Goal: Share content

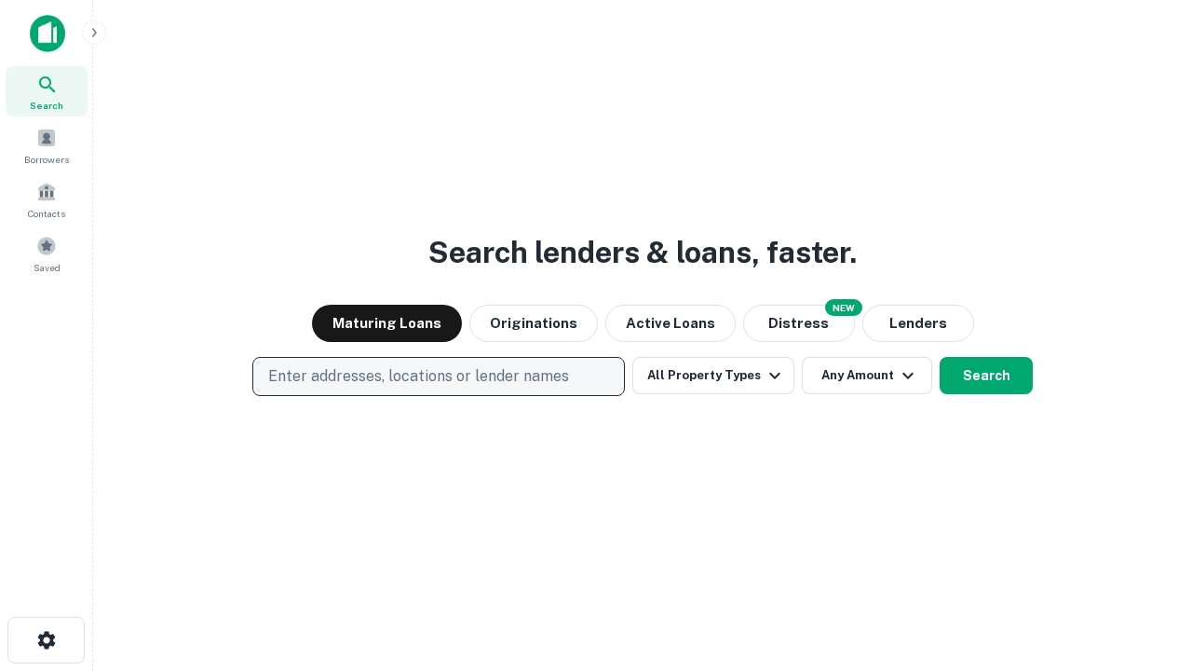
click at [438, 376] on p "Enter addresses, locations or lender names" at bounding box center [418, 376] width 301 height 22
type input "**********"
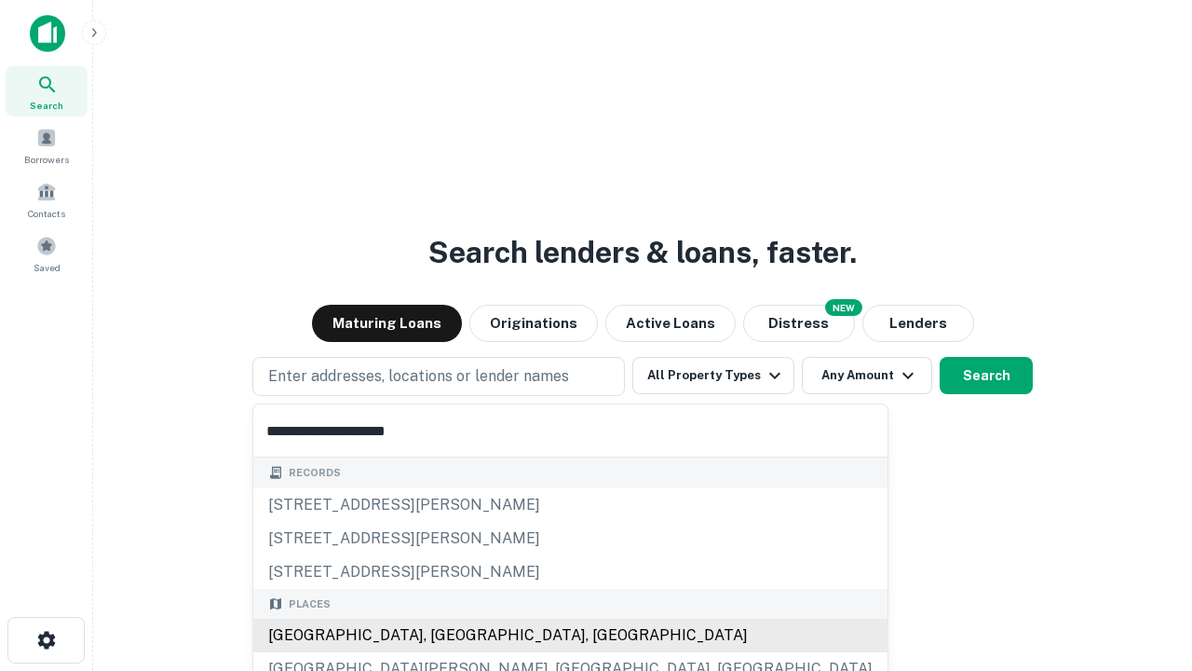
click at [445, 635] on div "Santa Monica, CA, USA" at bounding box center [570, 635] width 634 height 34
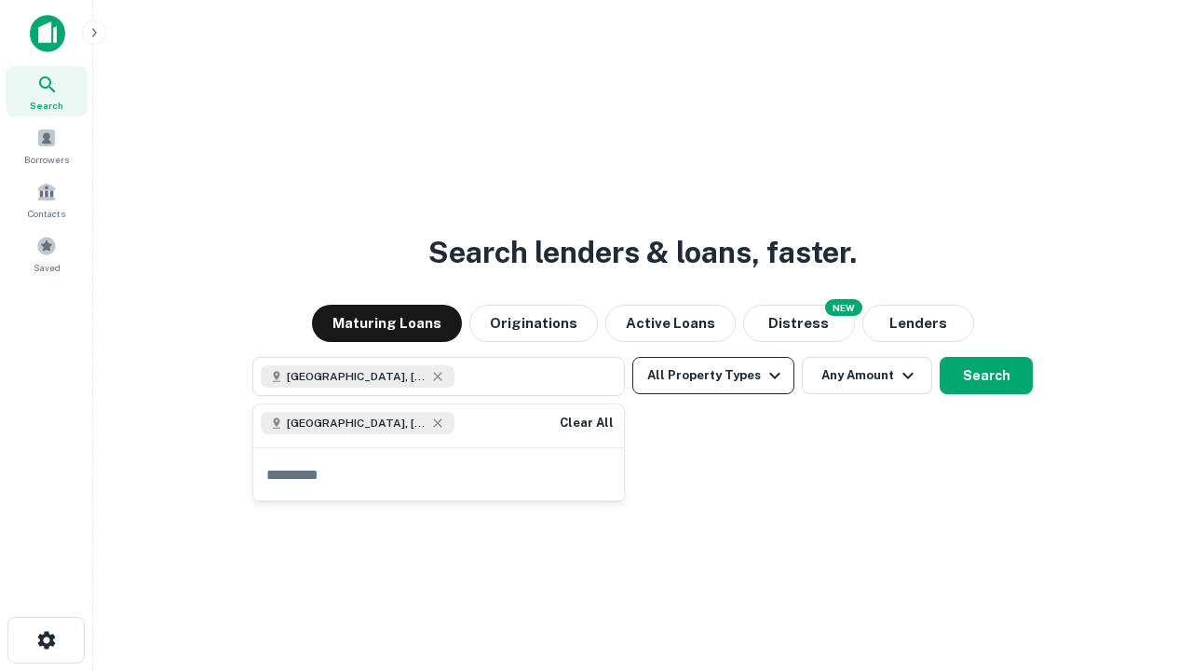
click at [713, 375] on button "All Property Types" at bounding box center [713, 375] width 162 height 37
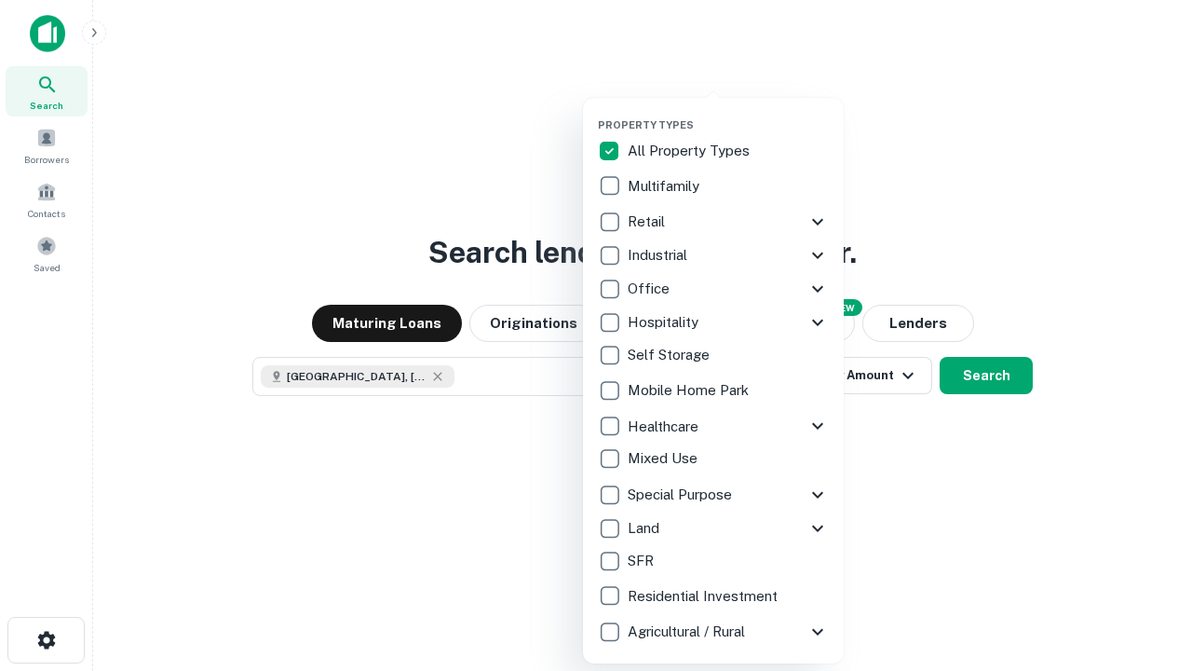
click at [728, 113] on button "button" at bounding box center [728, 113] width 261 height 1
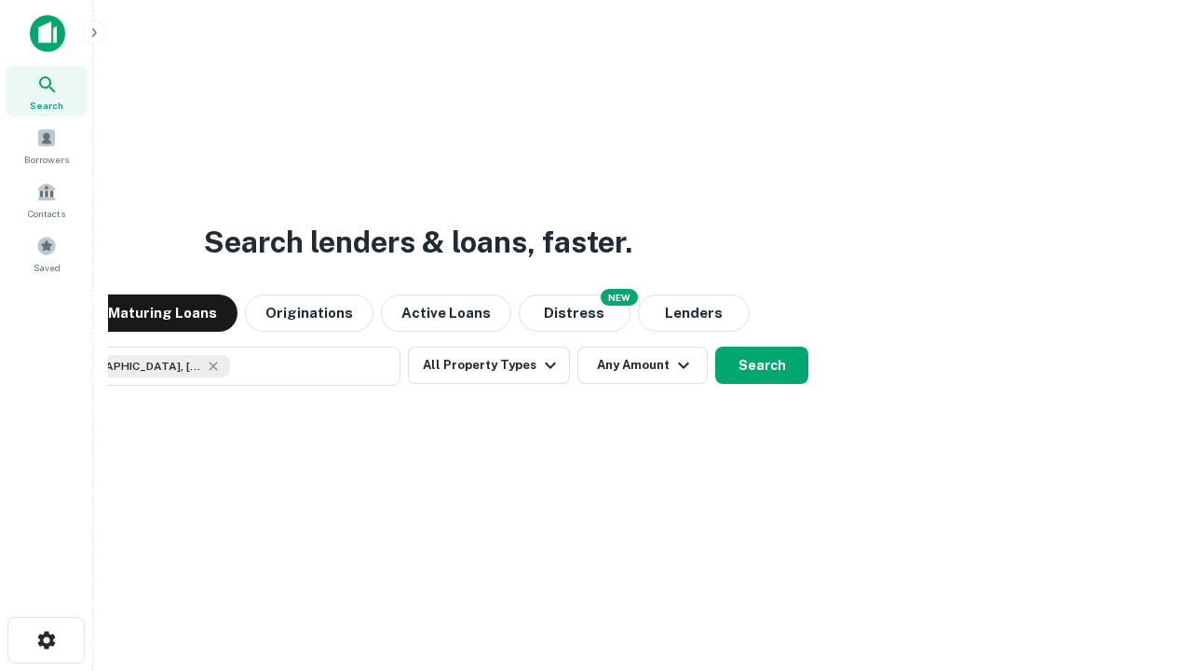
scroll to position [30, 0]
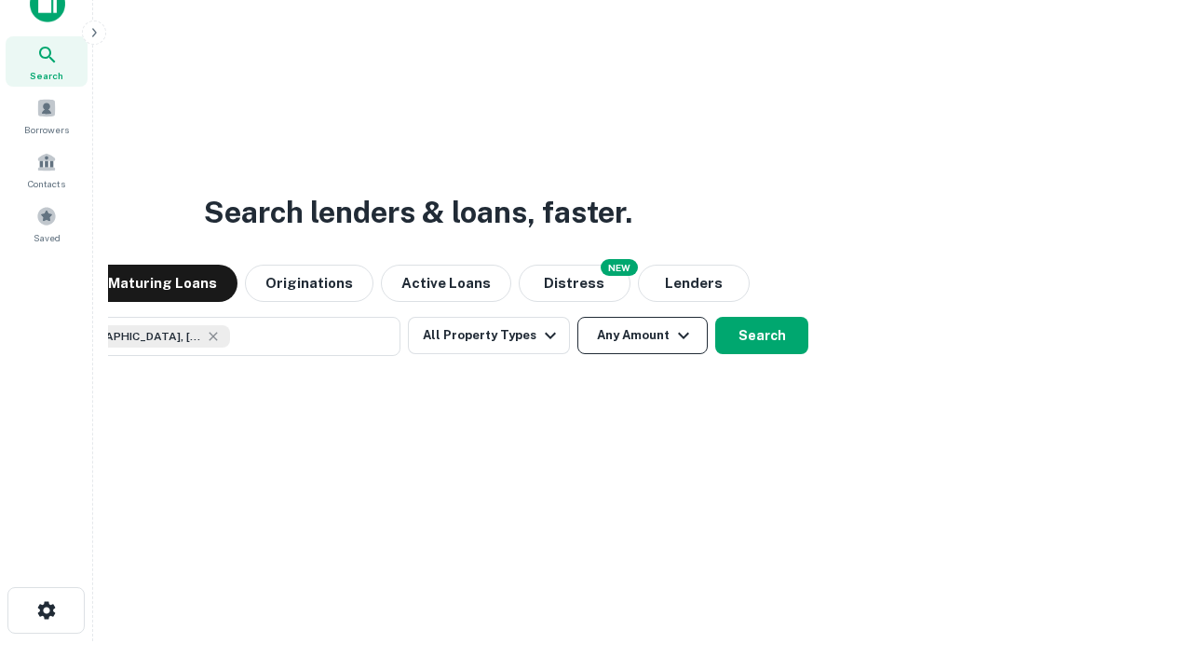
click at [577, 317] on button "Any Amount" at bounding box center [642, 335] width 130 height 37
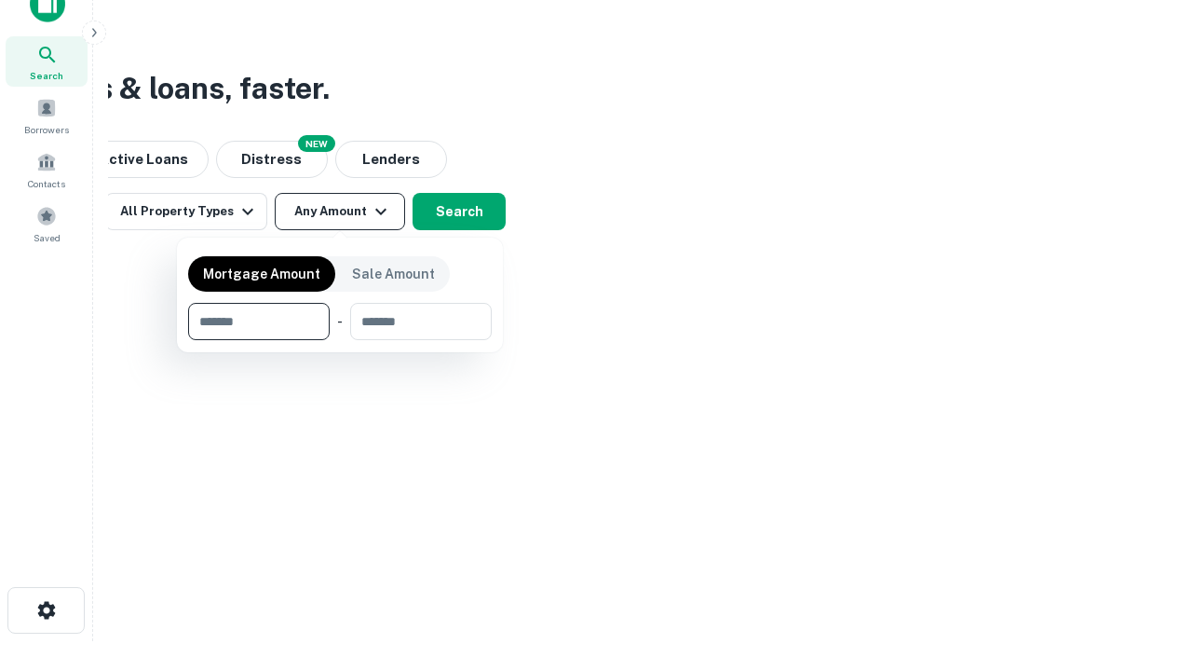
type input "*******"
click at [340, 340] on button "button" at bounding box center [340, 340] width 304 height 1
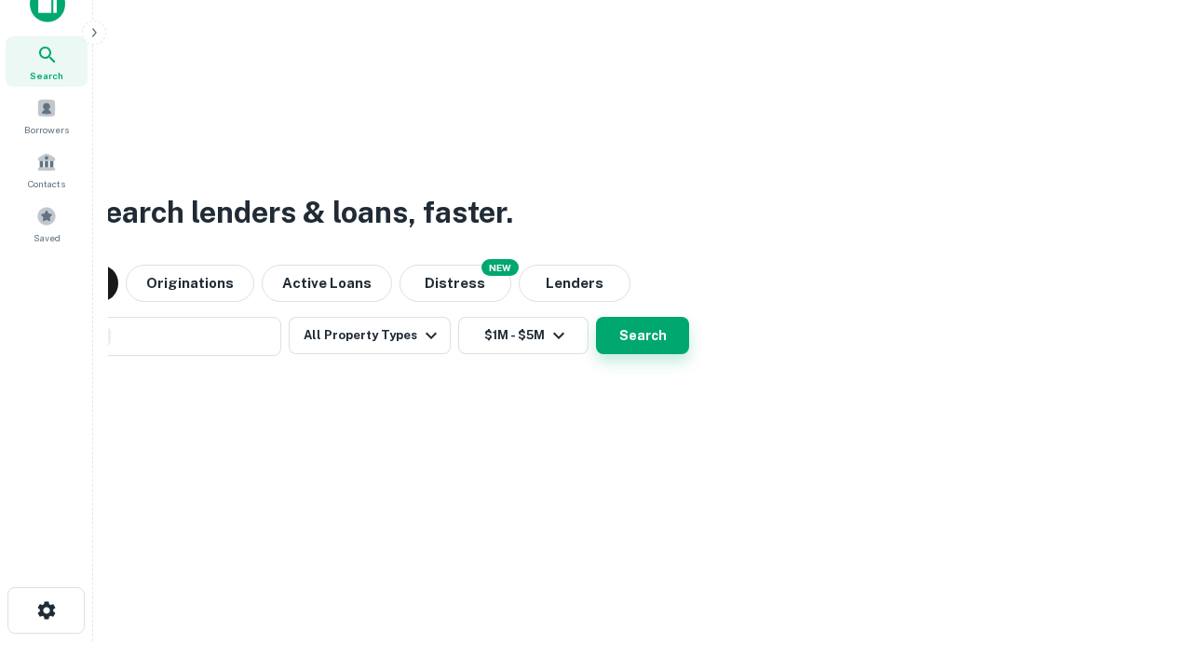
click at [596, 317] on button "Search" at bounding box center [642, 335] width 93 height 37
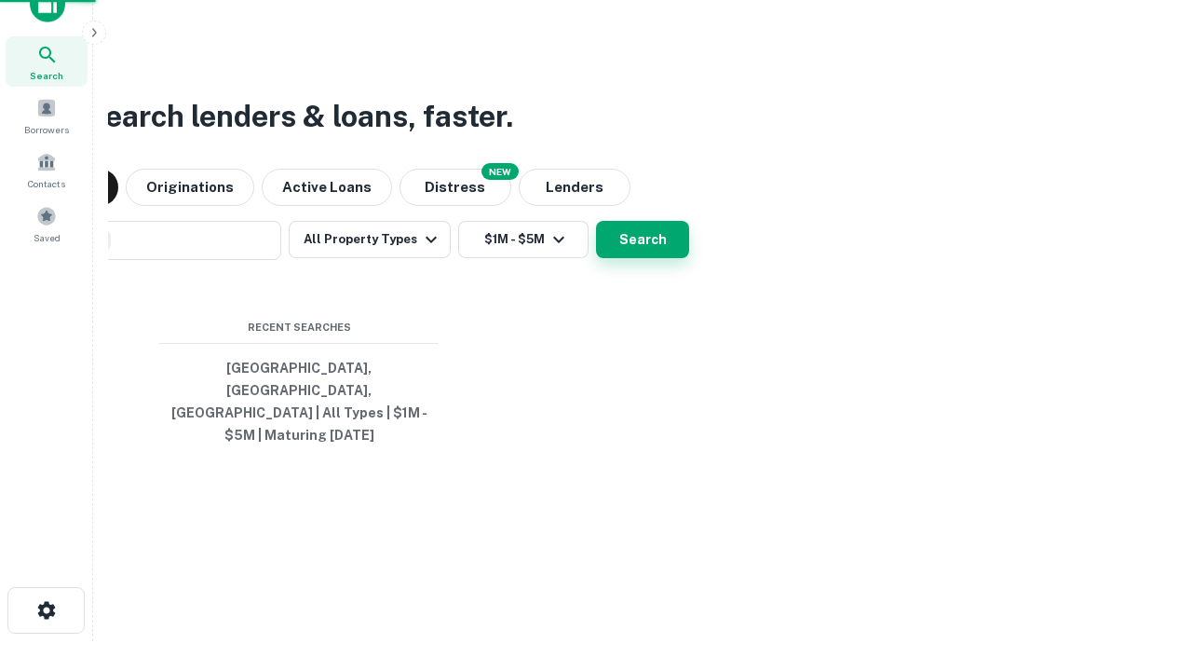
scroll to position [61, 527]
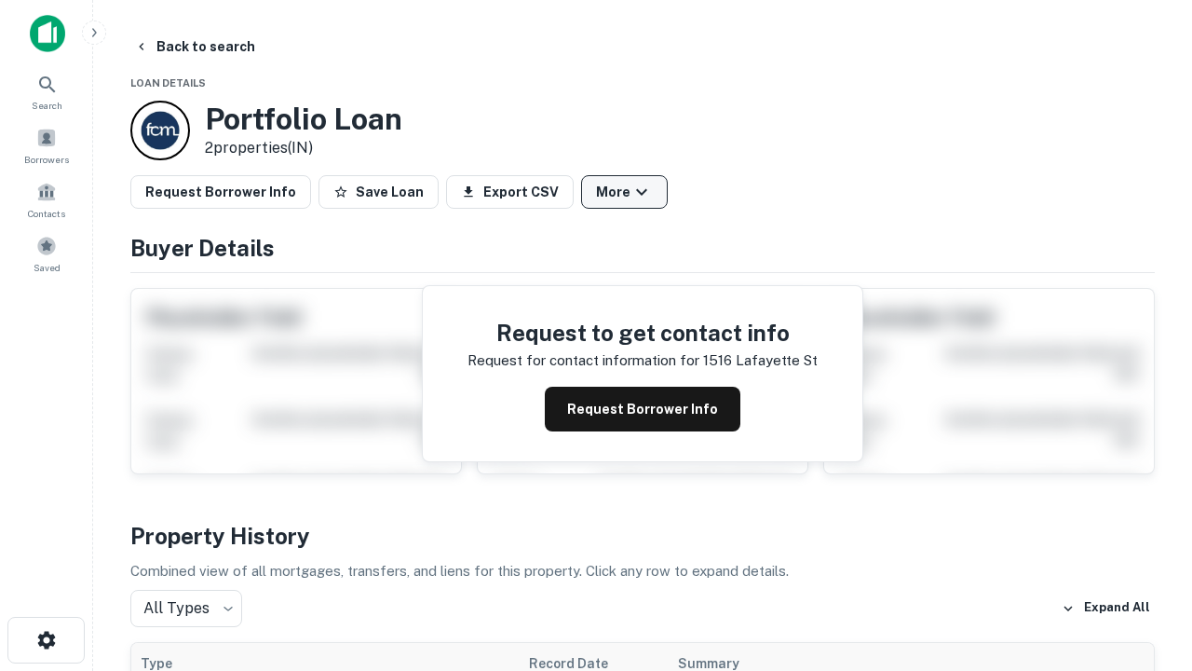
click at [624, 192] on button "More" at bounding box center [624, 192] width 87 height 34
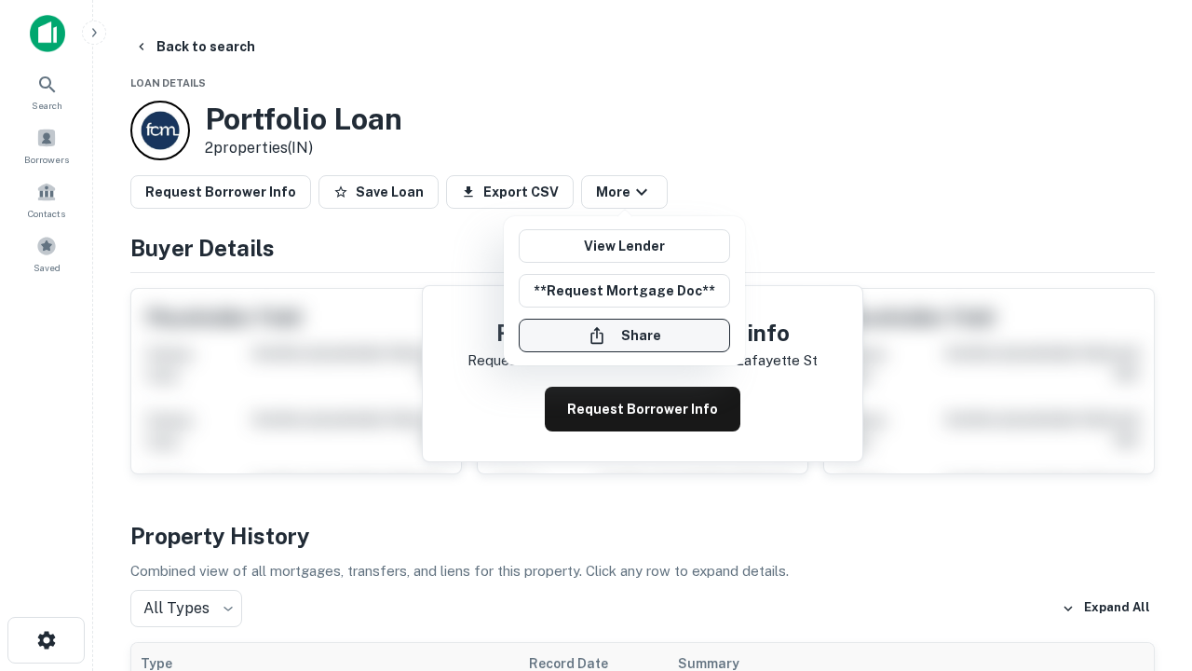
click at [624, 335] on button "Share" at bounding box center [624, 336] width 211 height 34
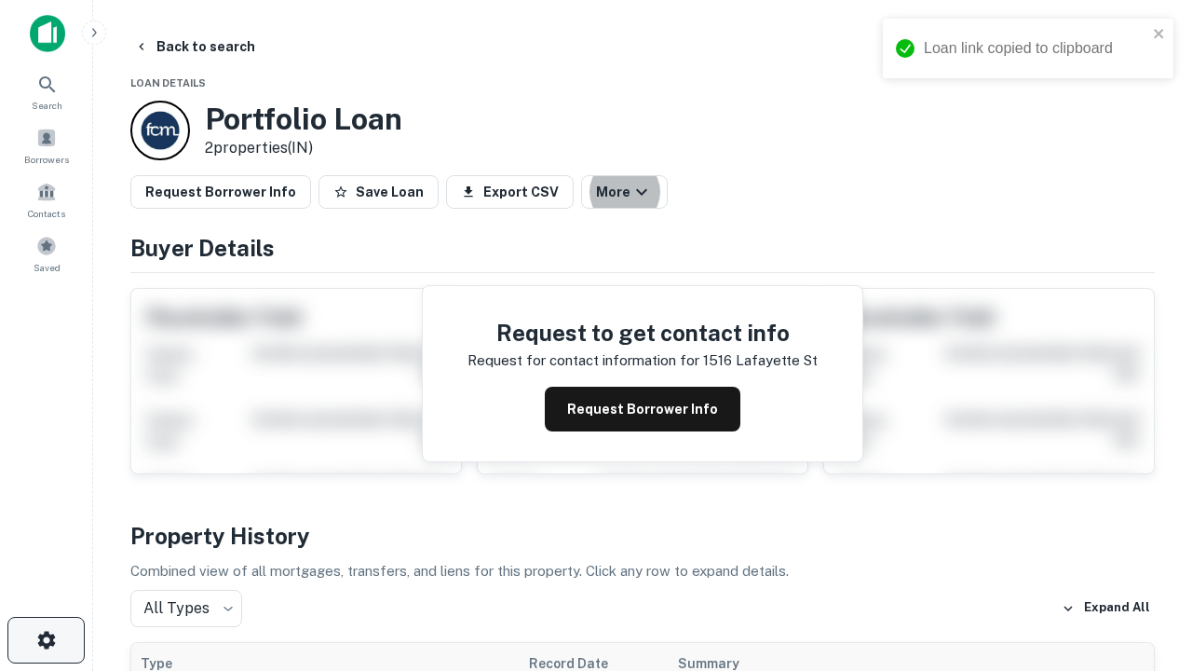
click at [46, 640] on icon "button" at bounding box center [46, 640] width 22 height 22
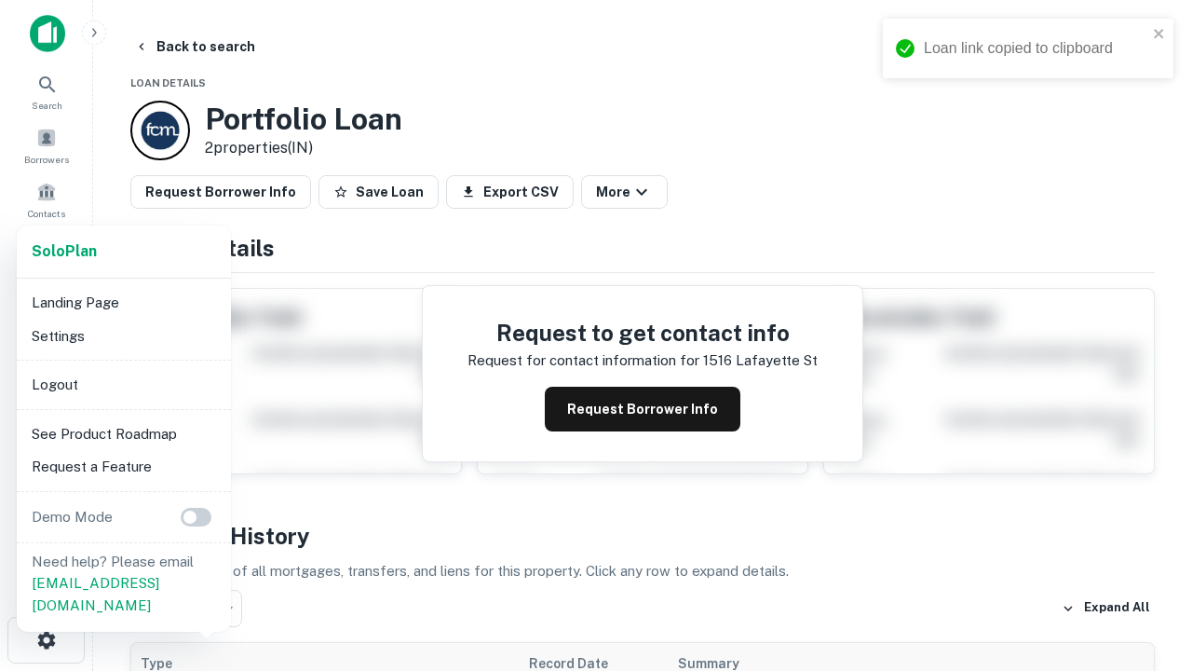
click at [123, 384] on li "Logout" at bounding box center [123, 385] width 199 height 34
